Goal: Check status: Check status

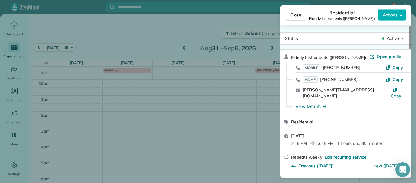
click at [299, 13] on span "Close" at bounding box center [295, 15] width 11 height 6
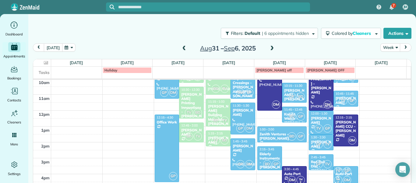
click at [49, 51] on button "[DATE]" at bounding box center [53, 47] width 18 height 8
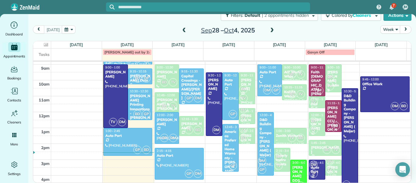
scroll to position [139, 0]
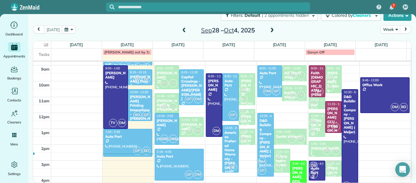
click at [275, 164] on span "TV" at bounding box center [279, 166] width 8 height 8
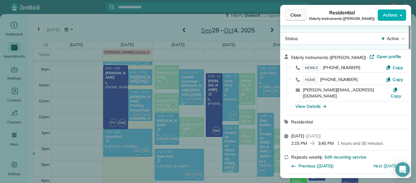
click at [297, 16] on span "Close" at bounding box center [295, 15] width 11 height 6
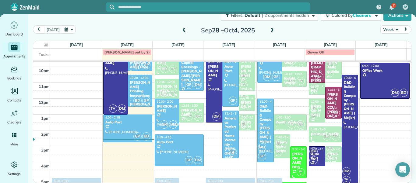
scroll to position [154, 0]
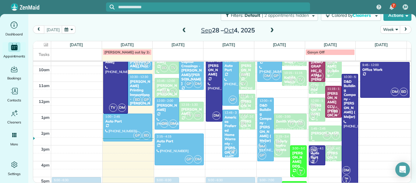
click at [311, 118] on div "BD TV" at bounding box center [316, 111] width 15 height 18
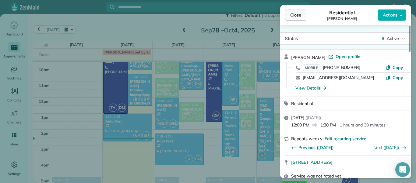
click at [300, 20] on button "Close" at bounding box center [295, 15] width 21 height 12
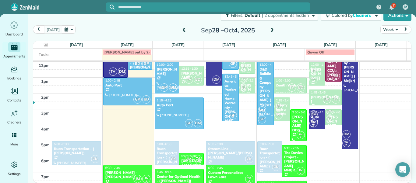
scroll to position [194, 0]
